Goal: Navigation & Orientation: Find specific page/section

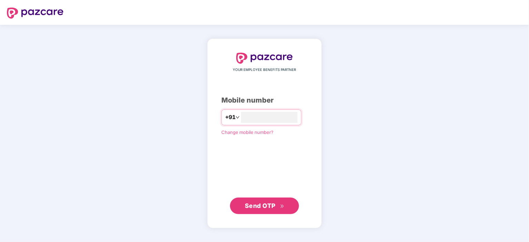
type input "**********"
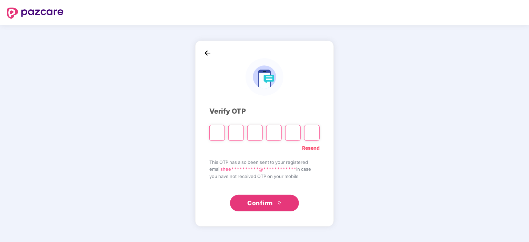
type input "*"
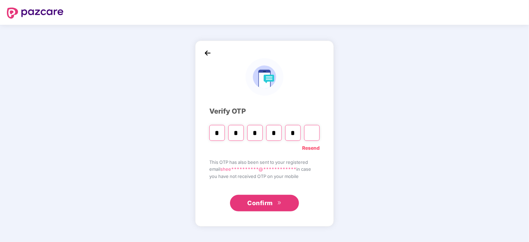
type input "*"
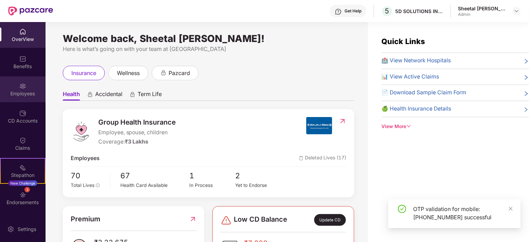
click at [21, 99] on div "Employees" at bounding box center [23, 90] width 46 height 26
